Goal: Transaction & Acquisition: Purchase product/service

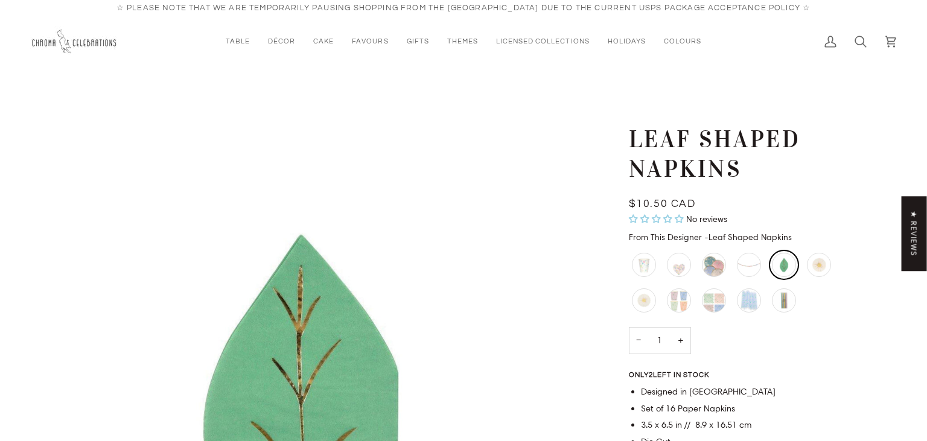
scroll to position [179, 0]
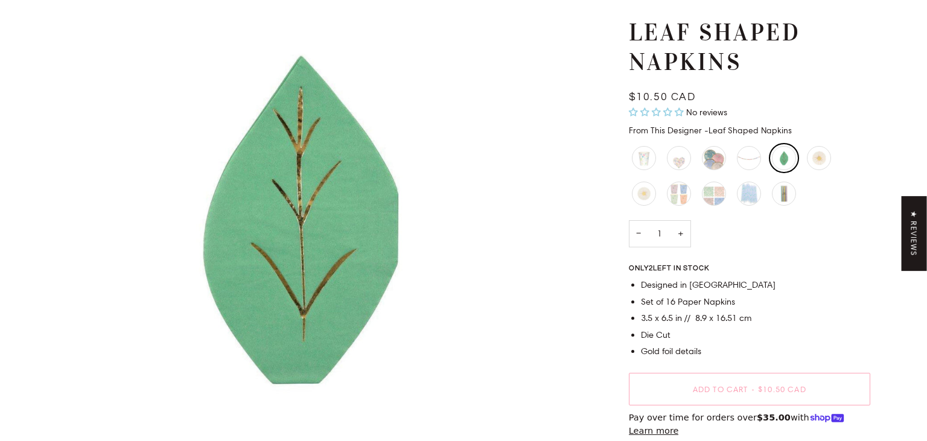
click at [687, 159] on div "Floral Heart Napkins - Small" at bounding box center [679, 158] width 24 height 24
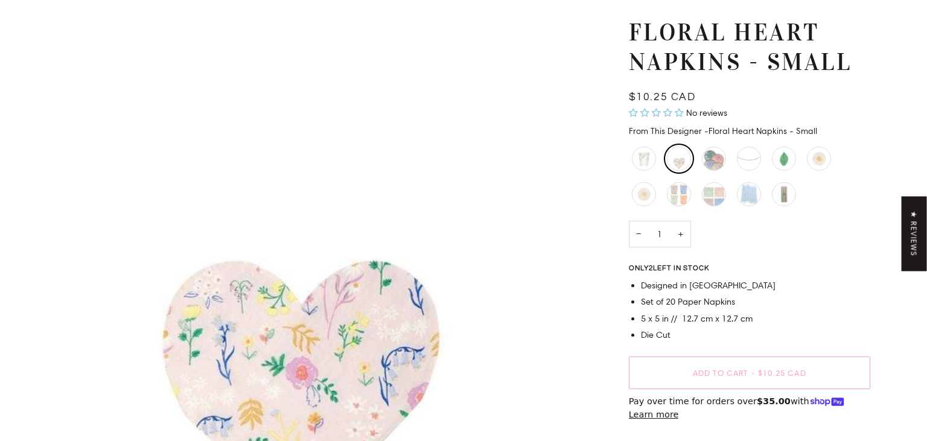
scroll to position [90, 0]
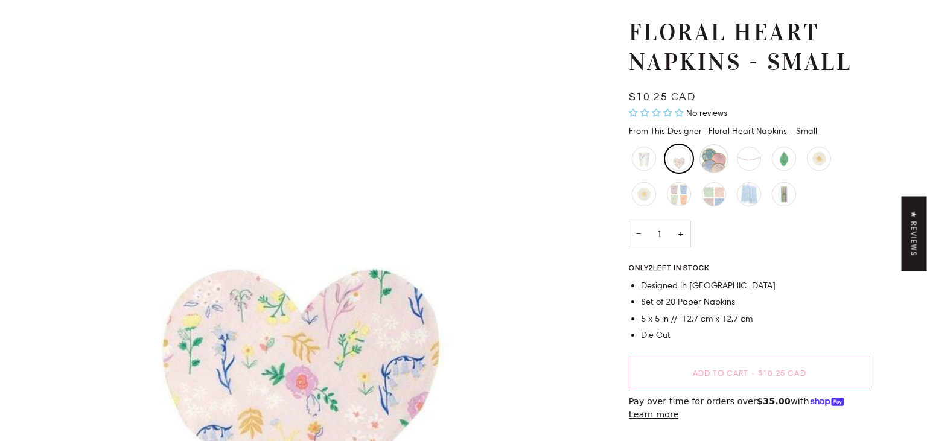
click at [718, 153] on div "Floral Chinoiserie Lattice Plates" at bounding box center [714, 158] width 29 height 29
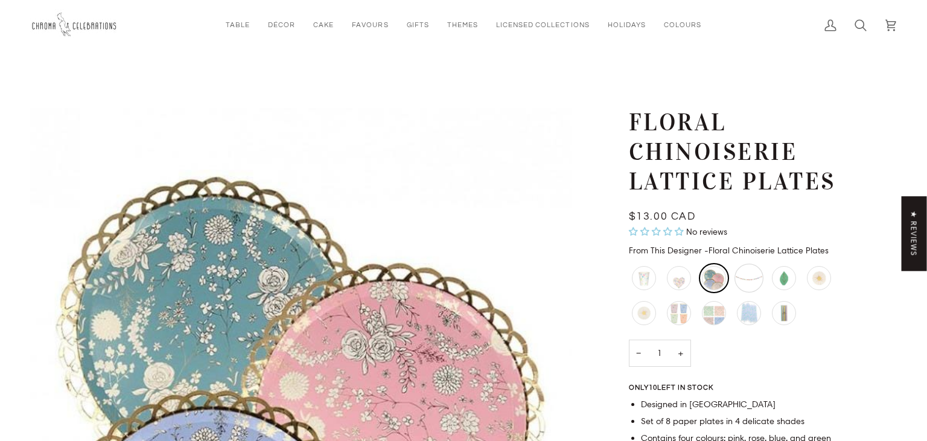
click at [754, 280] on div "Garden Party Scallop Garland" at bounding box center [749, 278] width 29 height 29
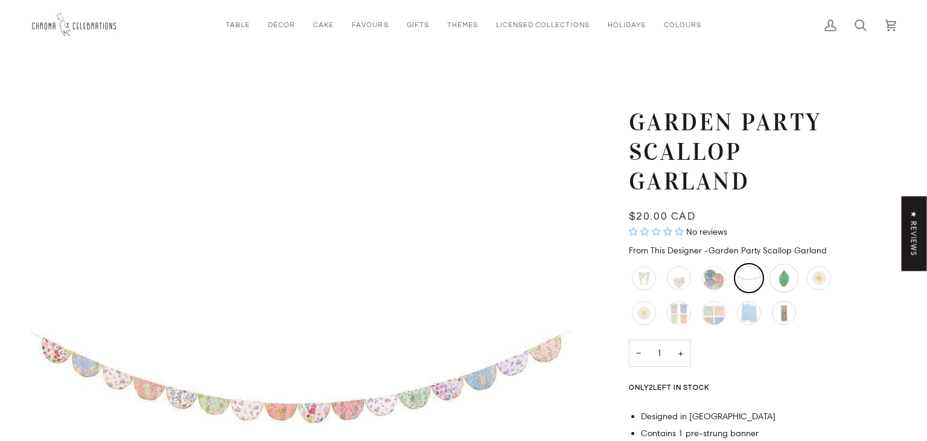
click at [782, 281] on div "Leaf Shaped Napkins" at bounding box center [784, 278] width 29 height 29
